Goal: Information Seeking & Learning: Learn about a topic

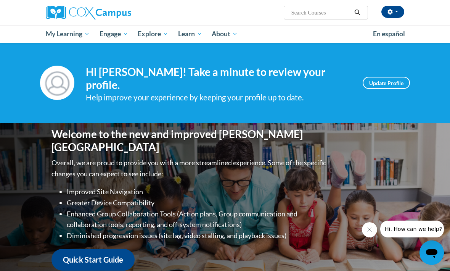
click at [0, 0] on span "PK-5 Structured Literacy Program" at bounding box center [0, 0] width 0 height 0
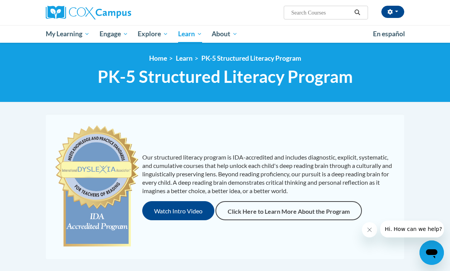
click at [0, 0] on link "For Colleges | Universities" at bounding box center [0, 0] width 0 height 0
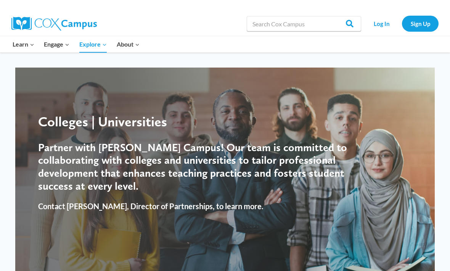
click at [291, 37] on div "Learn Expand PK-5 Structured Literacy Program En español Early Care and Learnin…" at bounding box center [150, 44] width 285 height 16
click at [0, 0] on link "PK-5 Structured Literacy Program" at bounding box center [0, 0] width 0 height 0
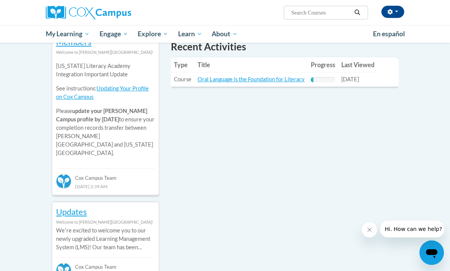
scroll to position [285, 0]
click at [277, 80] on link "Oral Language is the Foundation for Literacy" at bounding box center [250, 79] width 107 height 6
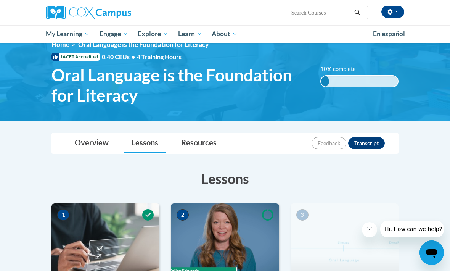
scroll to position [162, 0]
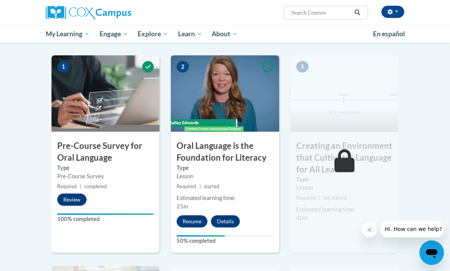
click at [194, 222] on button "Resume" at bounding box center [191, 221] width 31 height 12
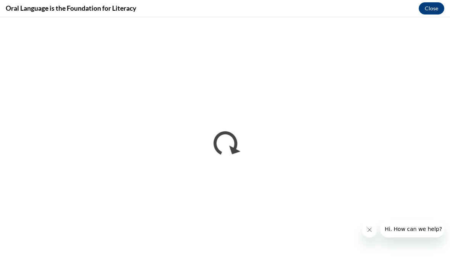
scroll to position [188, 0]
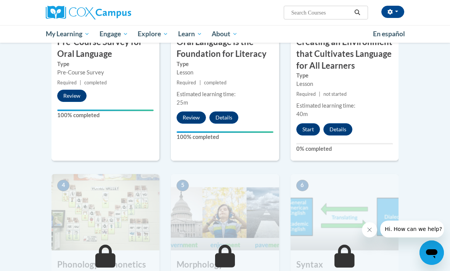
scroll to position [265, 0]
click at [304, 126] on button "Start" at bounding box center [308, 129] width 24 height 12
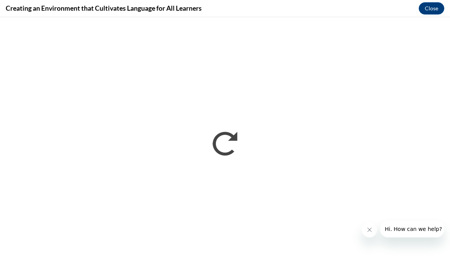
scroll to position [0, 0]
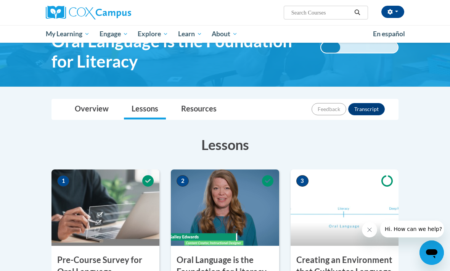
scroll to position [186, 0]
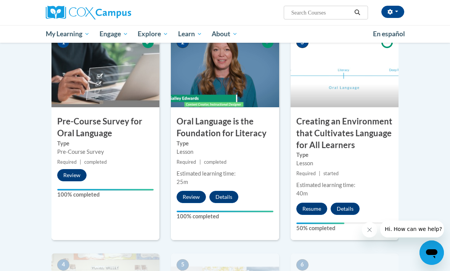
click at [319, 207] on button "Resume" at bounding box center [311, 208] width 31 height 12
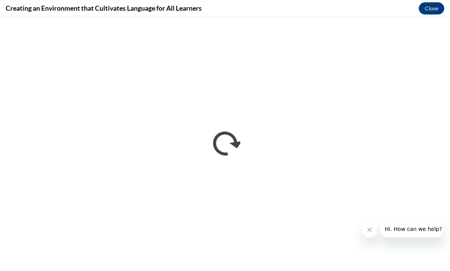
scroll to position [0, 0]
click at [369, 234] on button "Close message from company" at bounding box center [369, 229] width 15 height 15
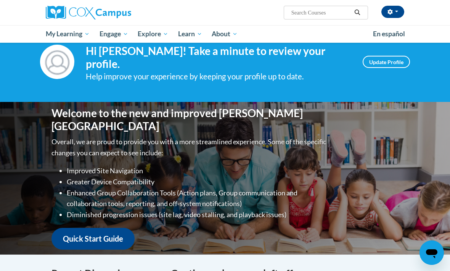
scroll to position [21, 0]
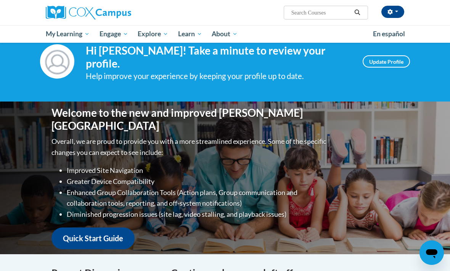
click at [0, 0] on span "PK-5 Structured Literacy Program" at bounding box center [0, 0] width 0 height 0
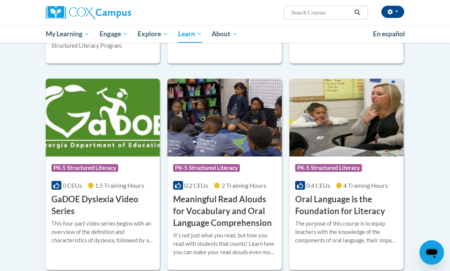
scroll to position [407, 0]
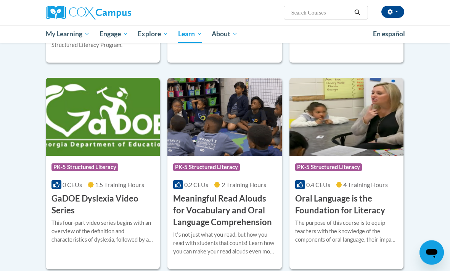
click at [342, 205] on h3 "Oral Language is the Foundation for Literacy" at bounding box center [346, 205] width 103 height 24
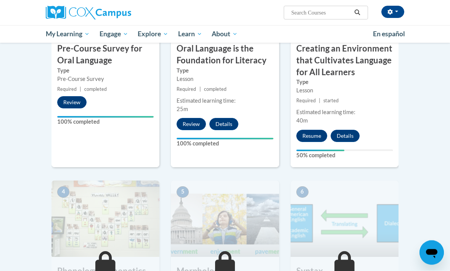
scroll to position [259, 0]
click at [0, 0] on span "PK-5 Structured Literacy Program" at bounding box center [0, 0] width 0 height 0
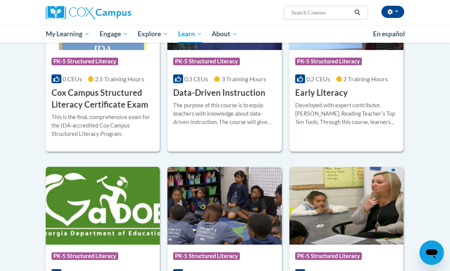
scroll to position [321, 0]
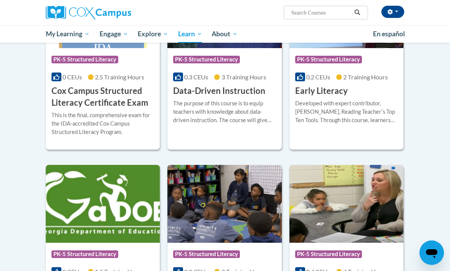
click at [340, 82] on div "Course Category: PK-5 Structured Literacy 0.2 CEUs 2 Training Hours COURSE Earl…" at bounding box center [346, 72] width 114 height 49
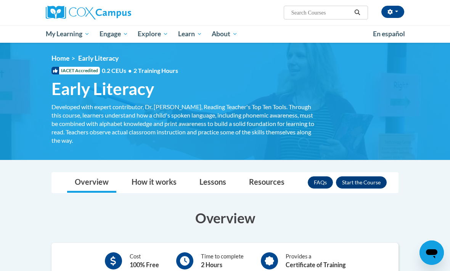
click at [61, 52] on img at bounding box center [225, 101] width 450 height 117
click at [61, 55] on link "Home" at bounding box center [60, 58] width 18 height 8
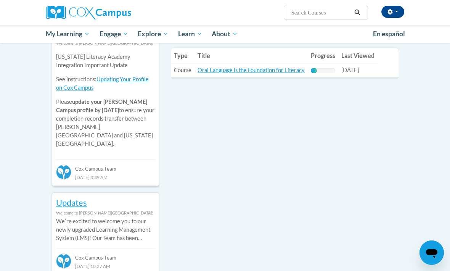
scroll to position [296, 0]
